Goal: Information Seeking & Learning: Stay updated

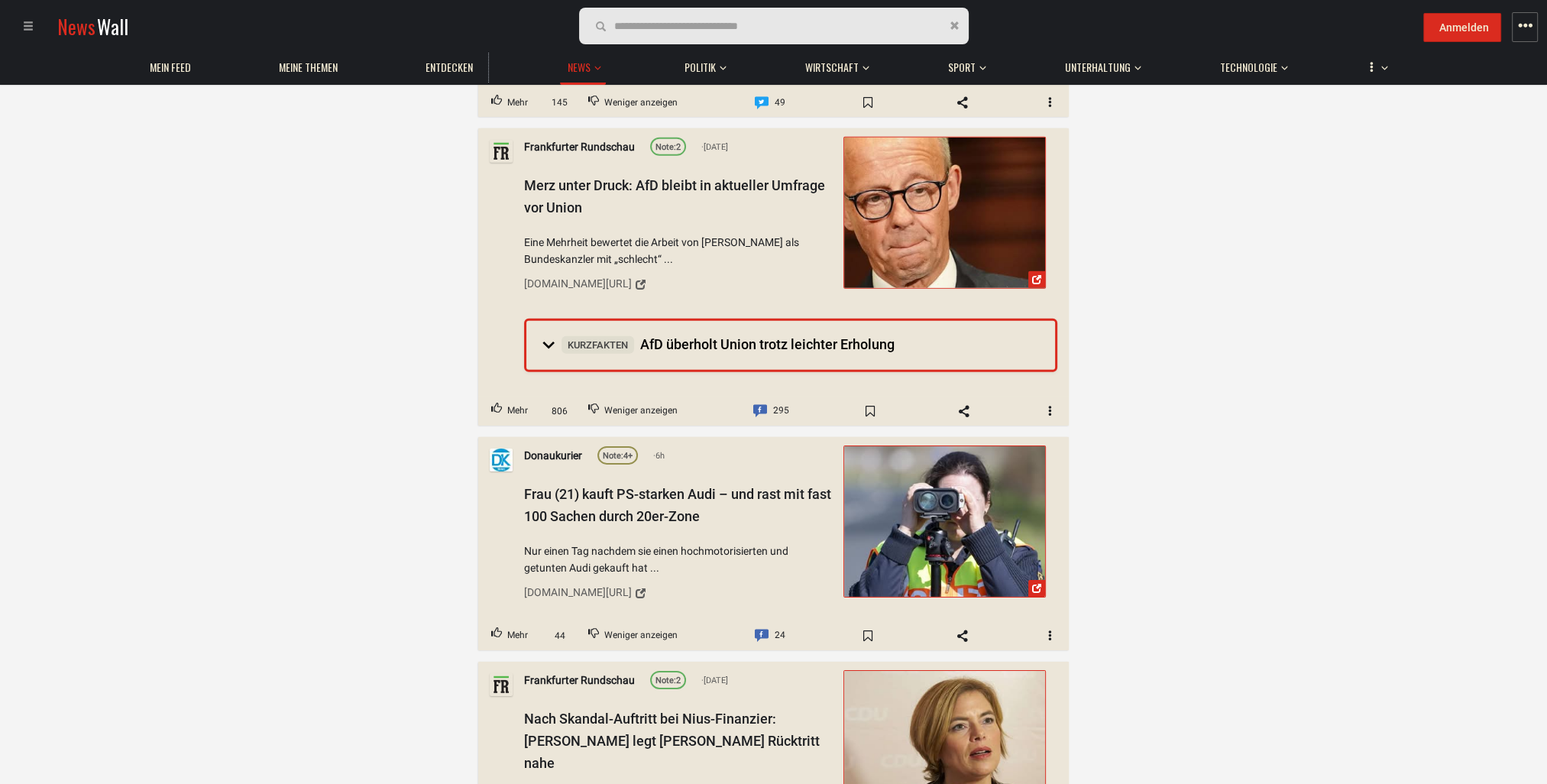
scroll to position [6341, 0]
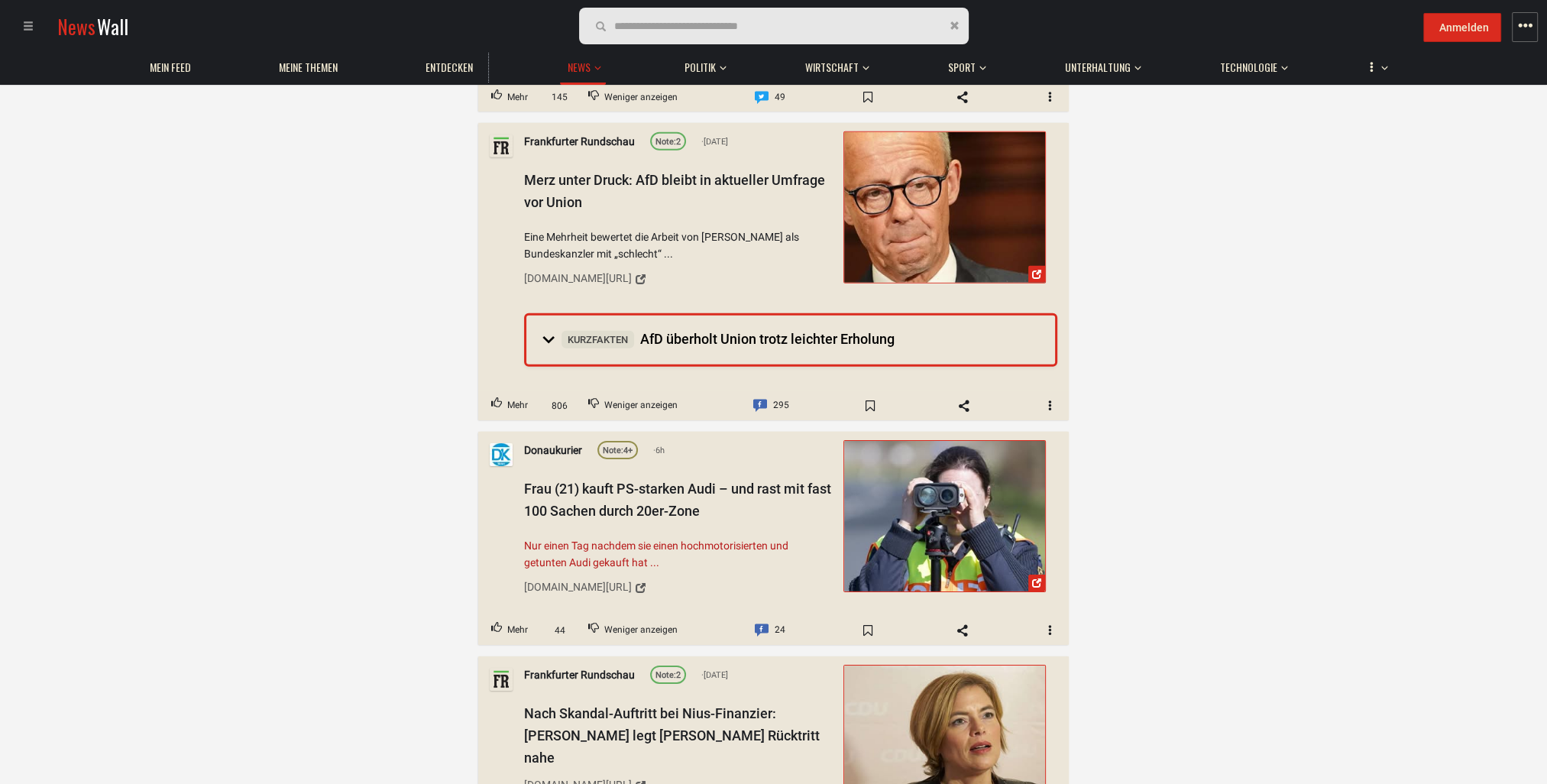
click at [572, 537] on span "Nur einen Tag nachdem sie einen hochmotorisierten und getunten Audi gekauft hat…" at bounding box center [679, 554] width 309 height 34
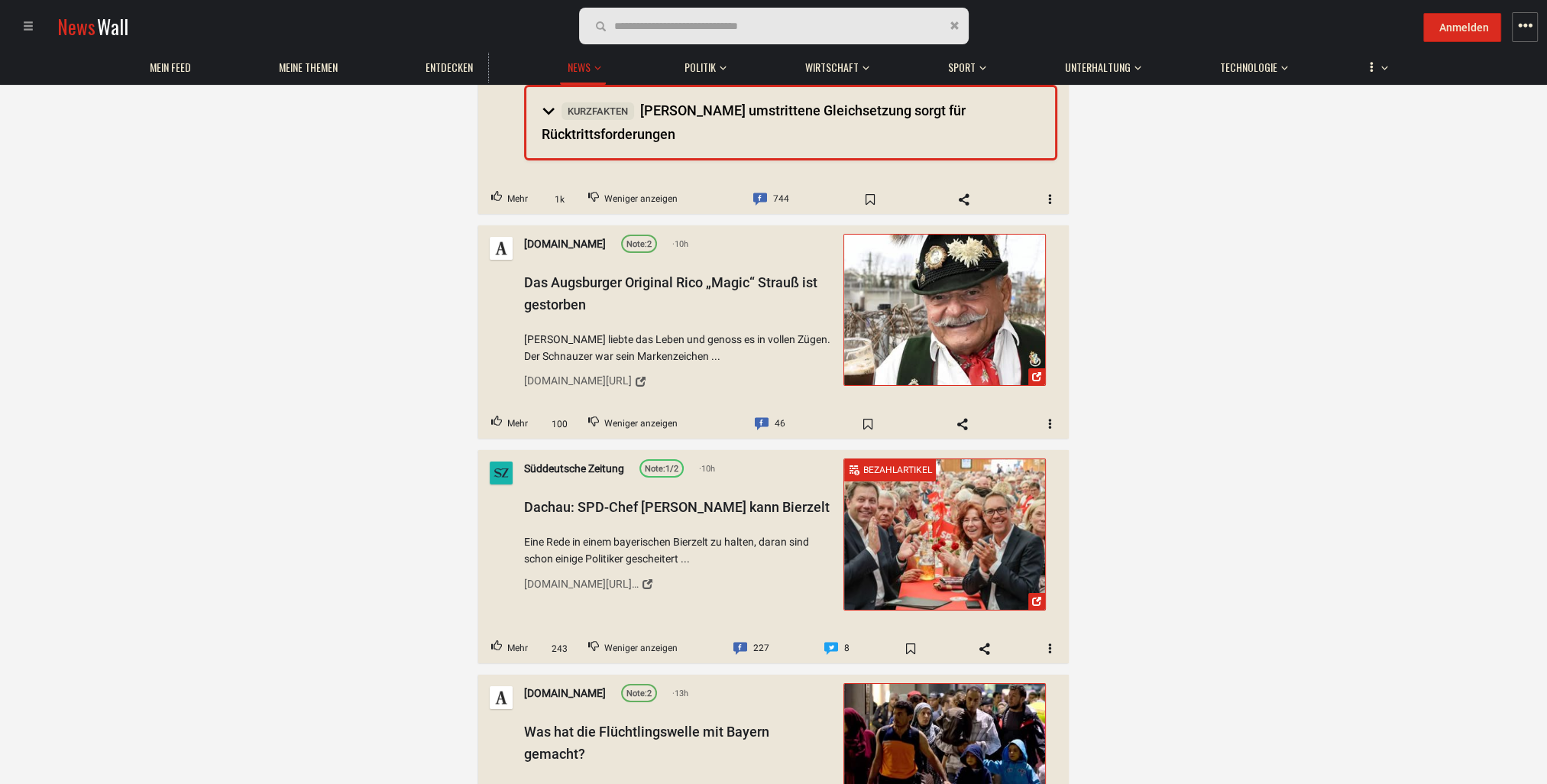
scroll to position [7105, 0]
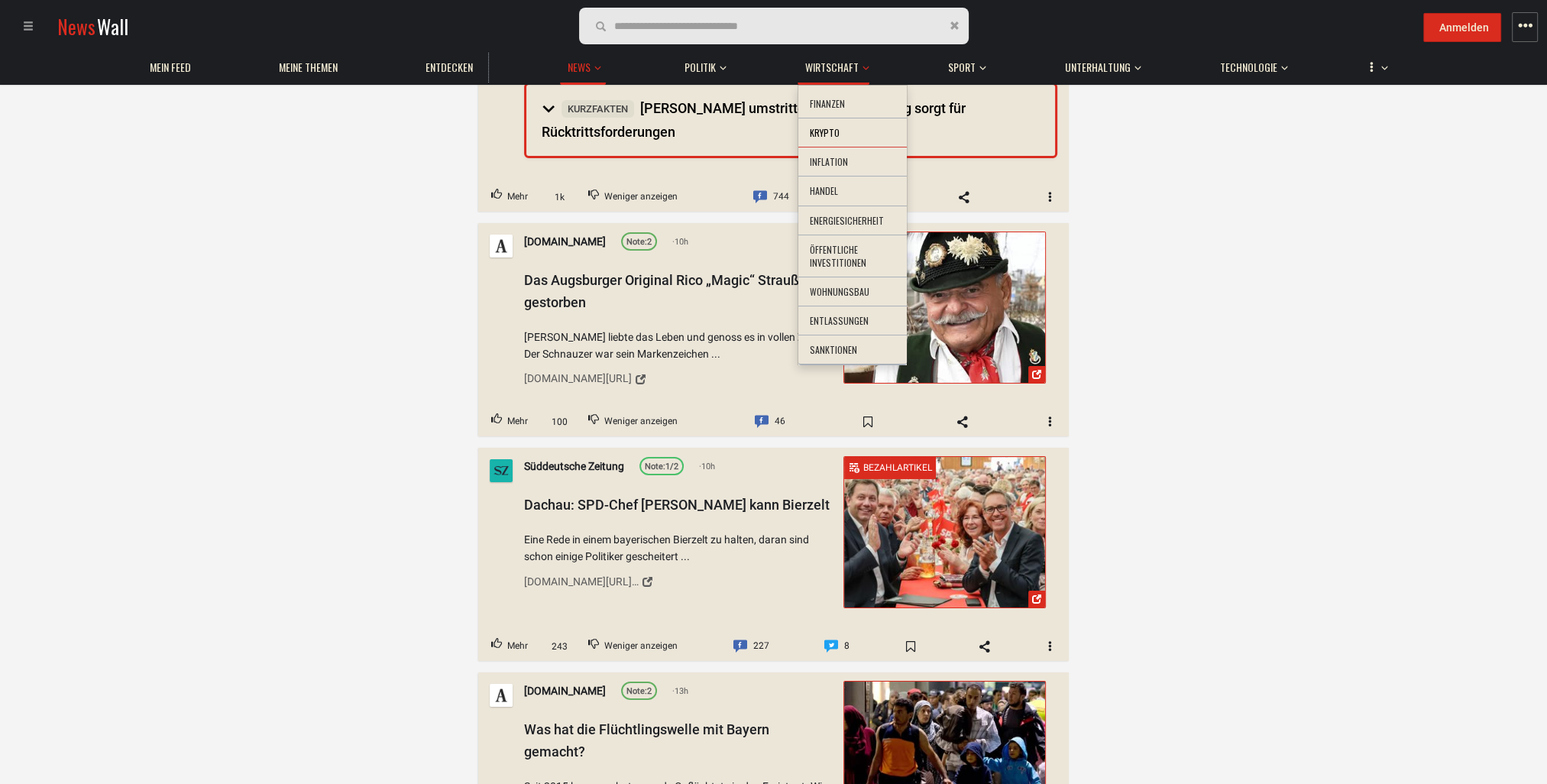
click at [852, 135] on li "Krypto" at bounding box center [853, 133] width 109 height 29
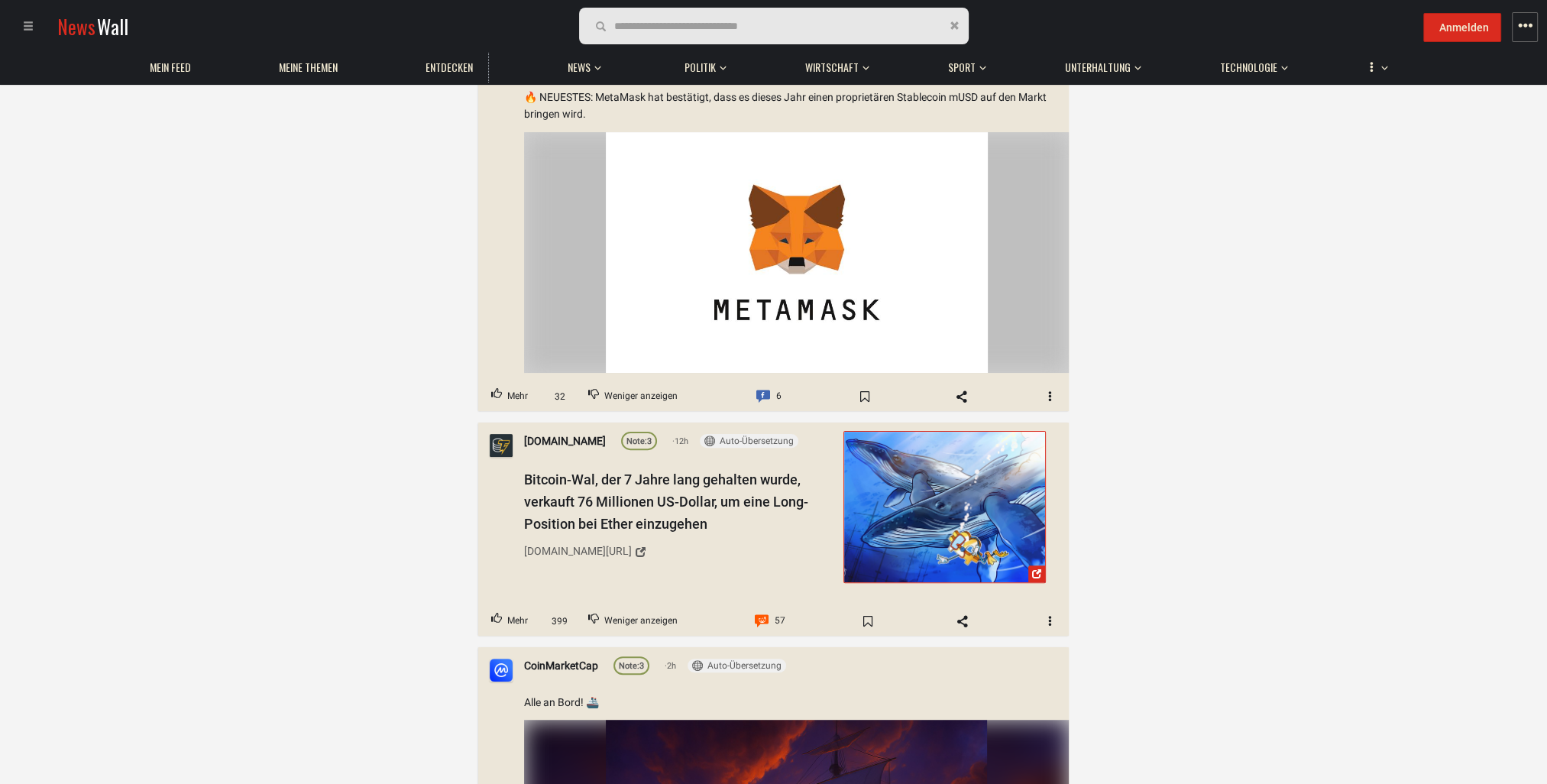
scroll to position [535, 0]
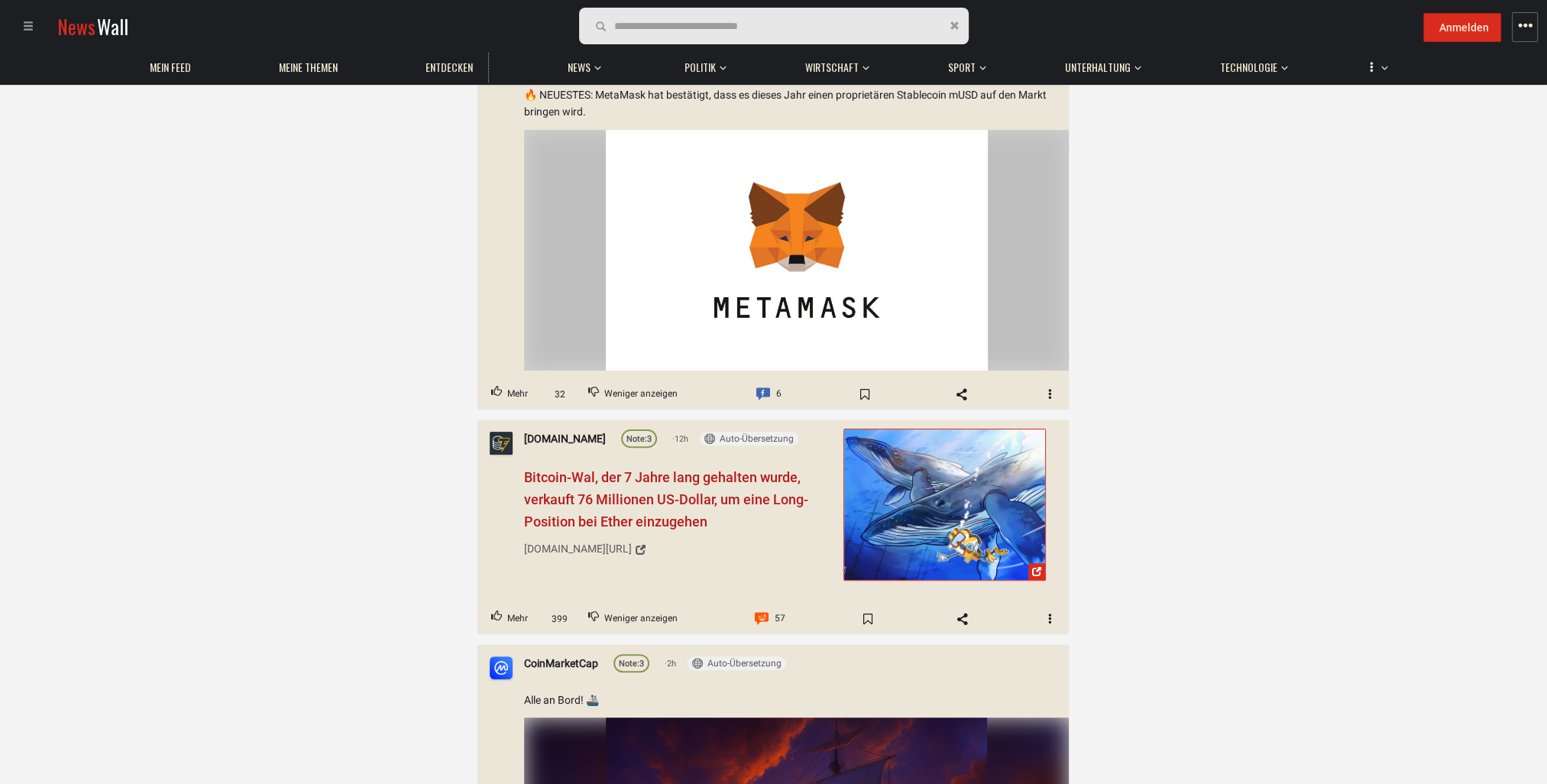
click at [559, 495] on span "Bitcoin-Wal, der 7 Jahre lang gehalten wurde, verkauft 76 Millionen US-Dollar, …" at bounding box center [666, 500] width 285 height 60
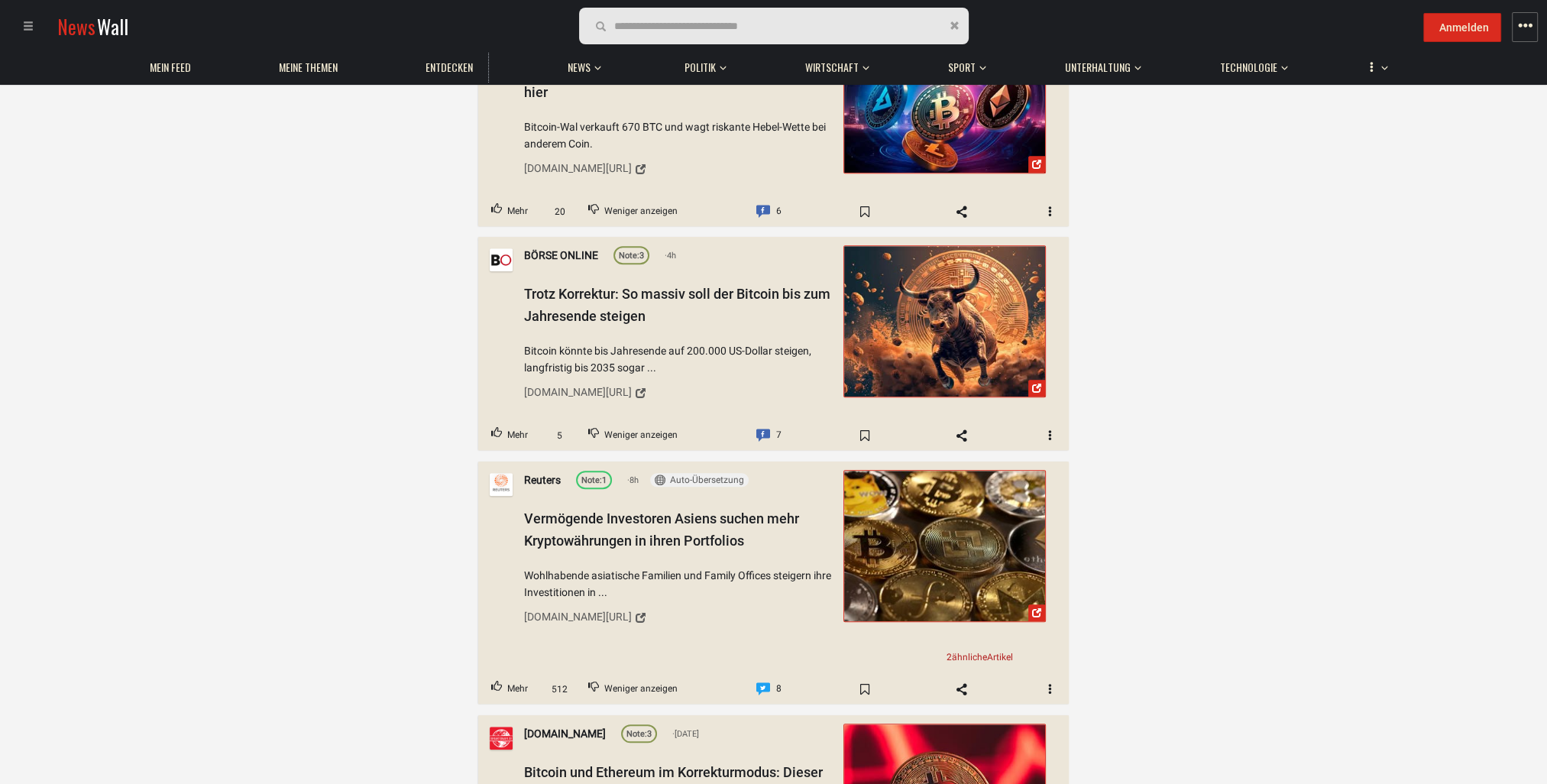
scroll to position [1681, 0]
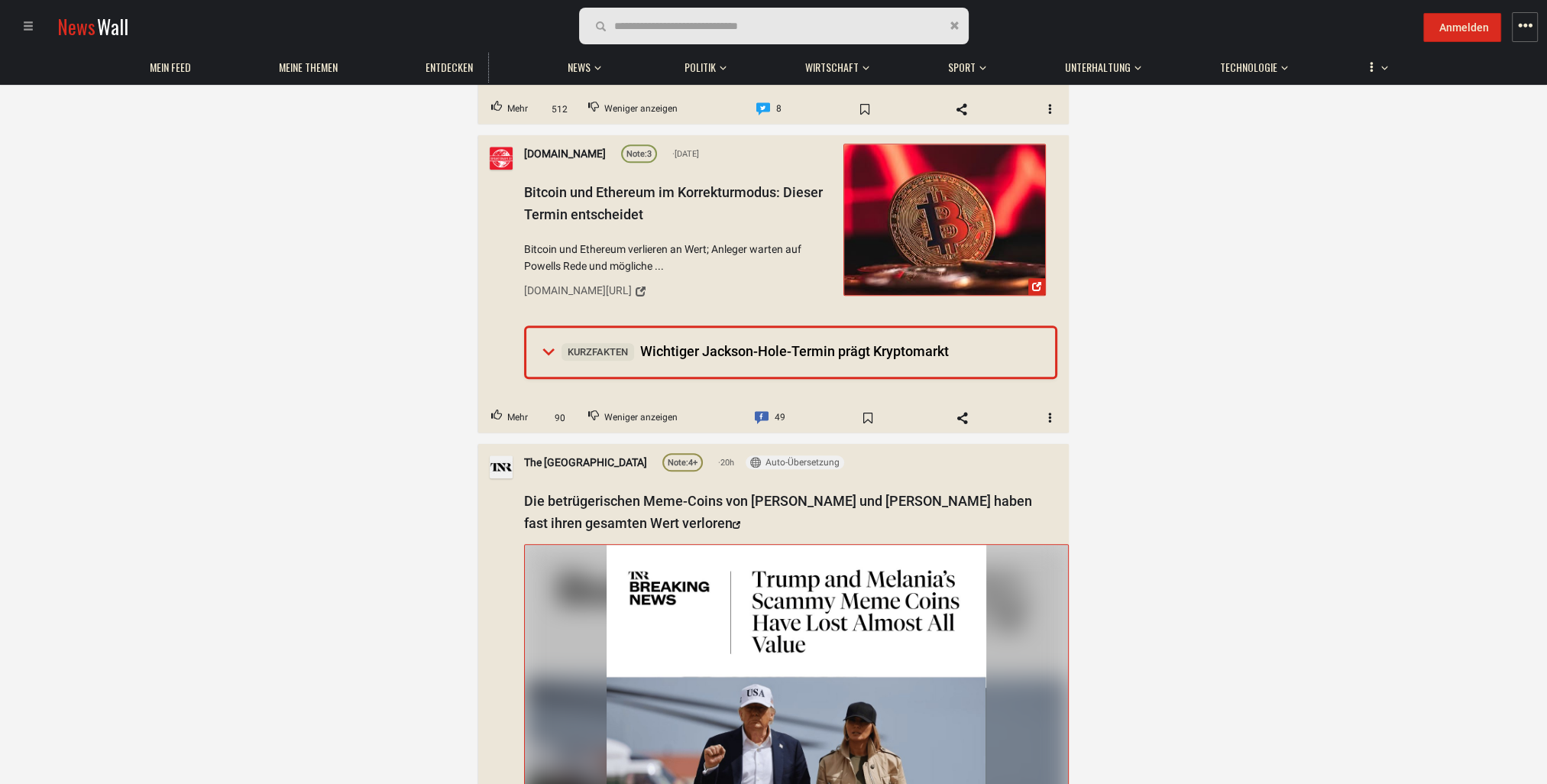
scroll to position [2215, 0]
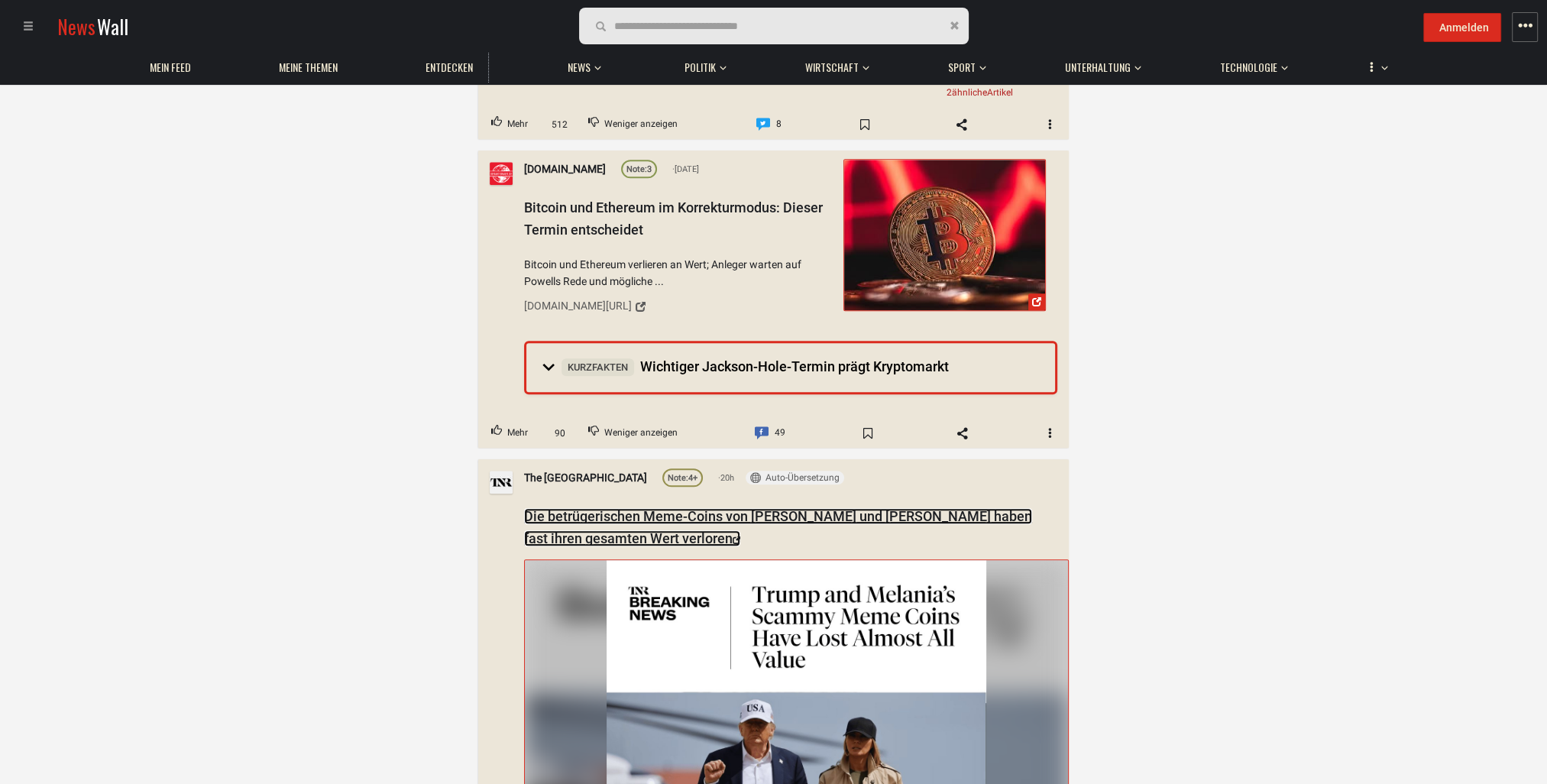
click at [608, 519] on link "Die betrügerischen Meme-Coins von [PERSON_NAME] und [PERSON_NAME] haben fast ih…" at bounding box center [778, 526] width 508 height 38
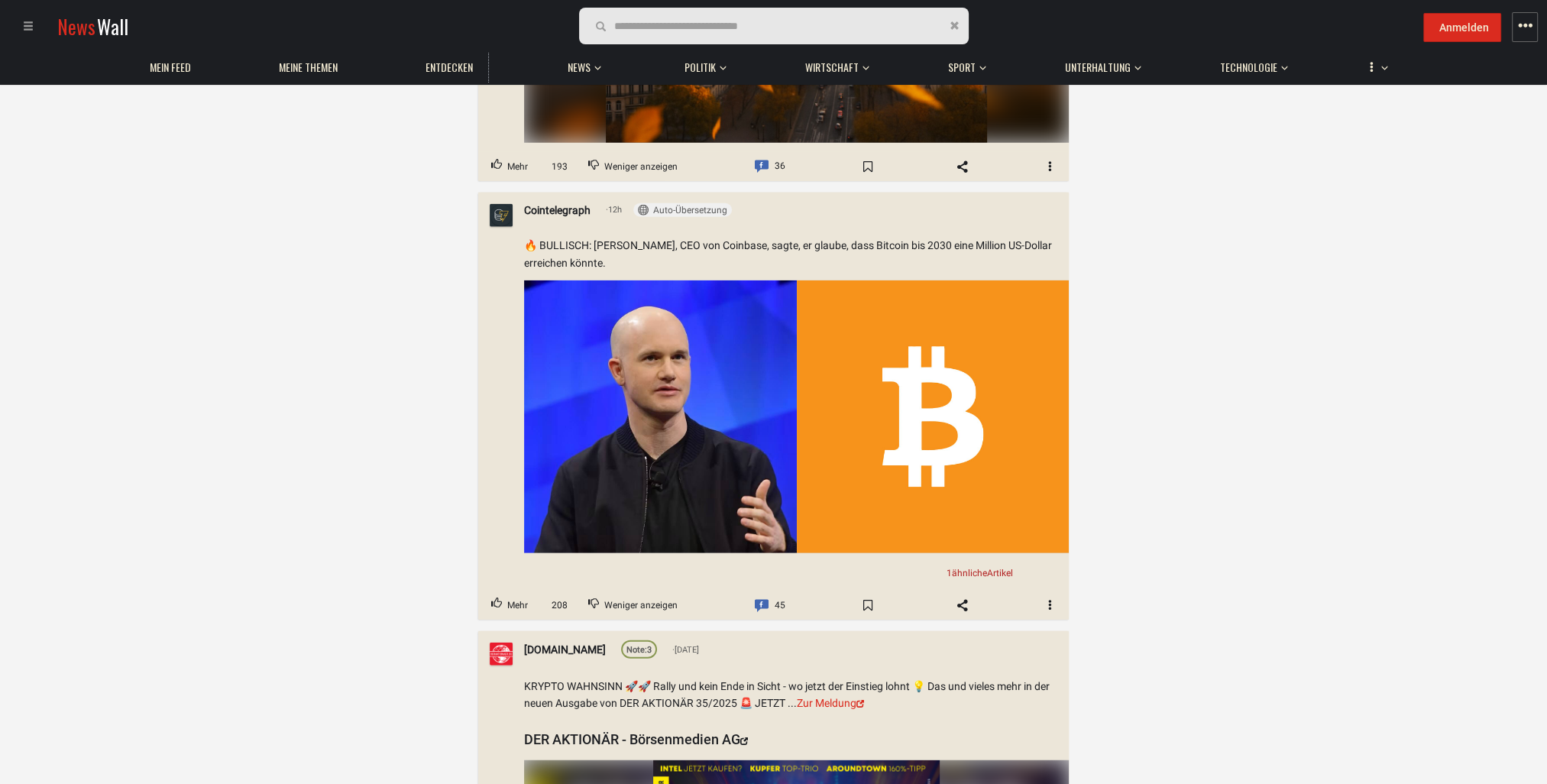
scroll to position [5271, 0]
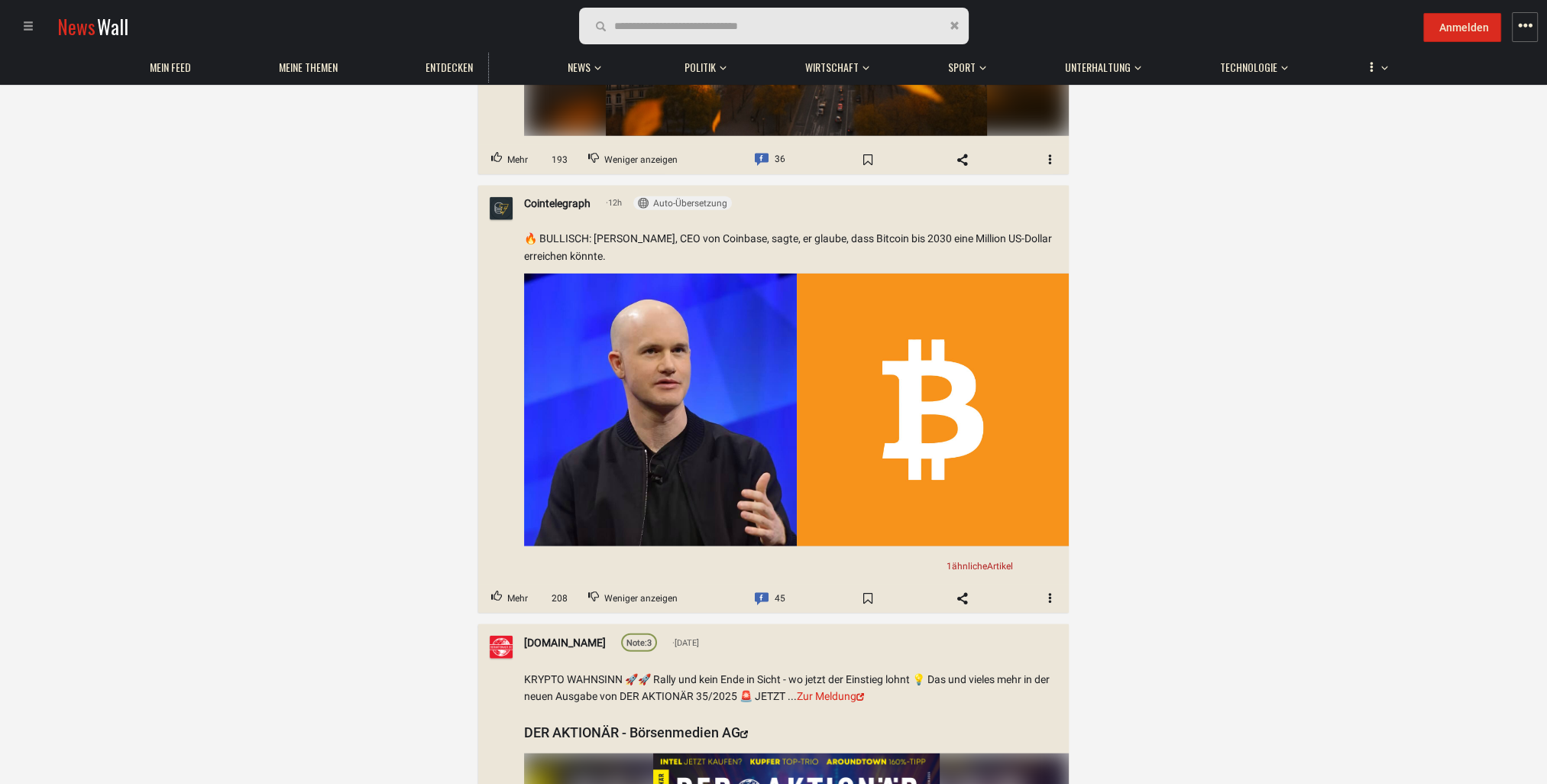
drag, startPoint x: 289, startPoint y: 257, endPoint x: 203, endPoint y: 272, distance: 87.3
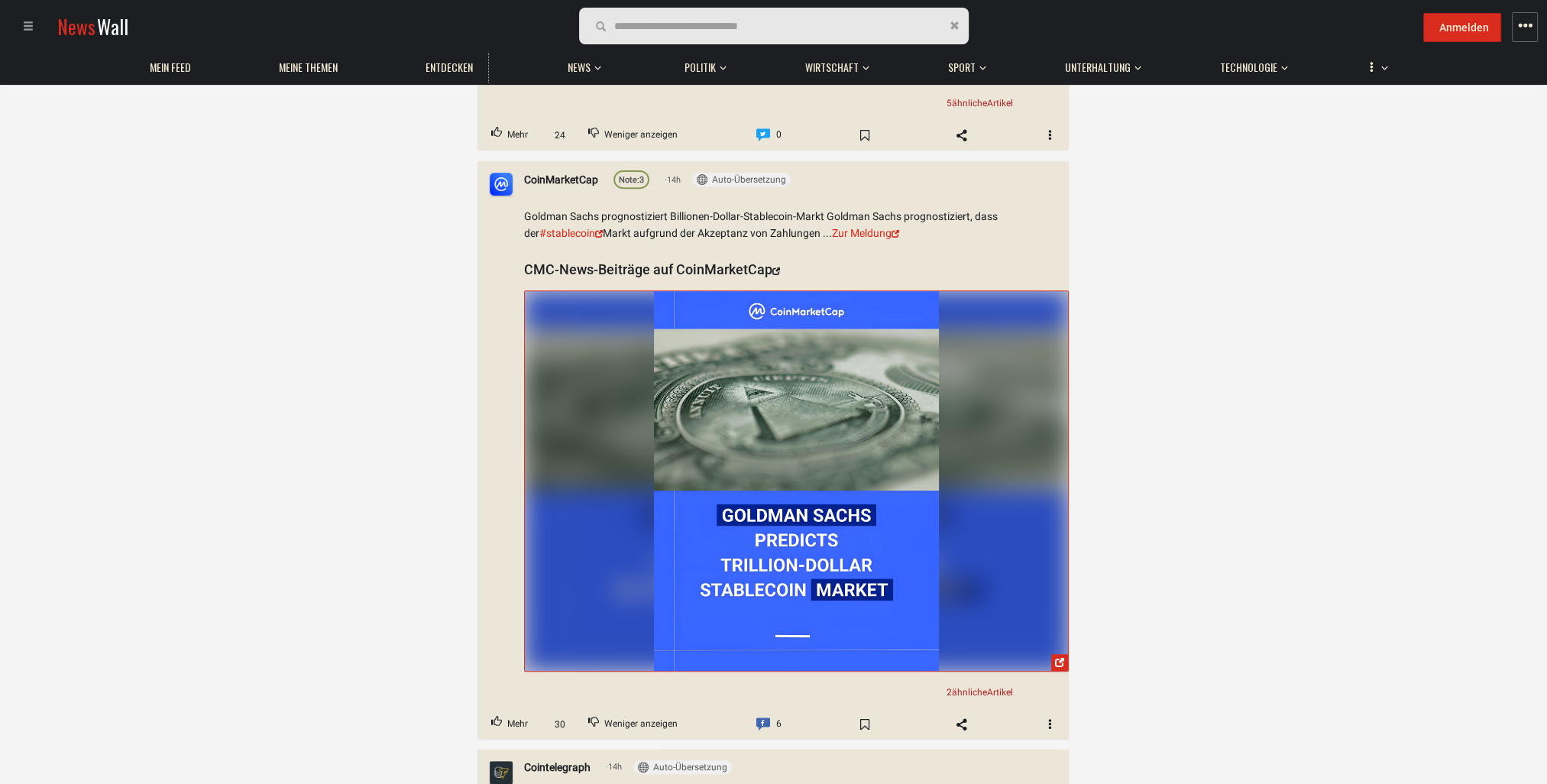
scroll to position [0, 0]
